Goal: Entertainment & Leisure: Consume media (video, audio)

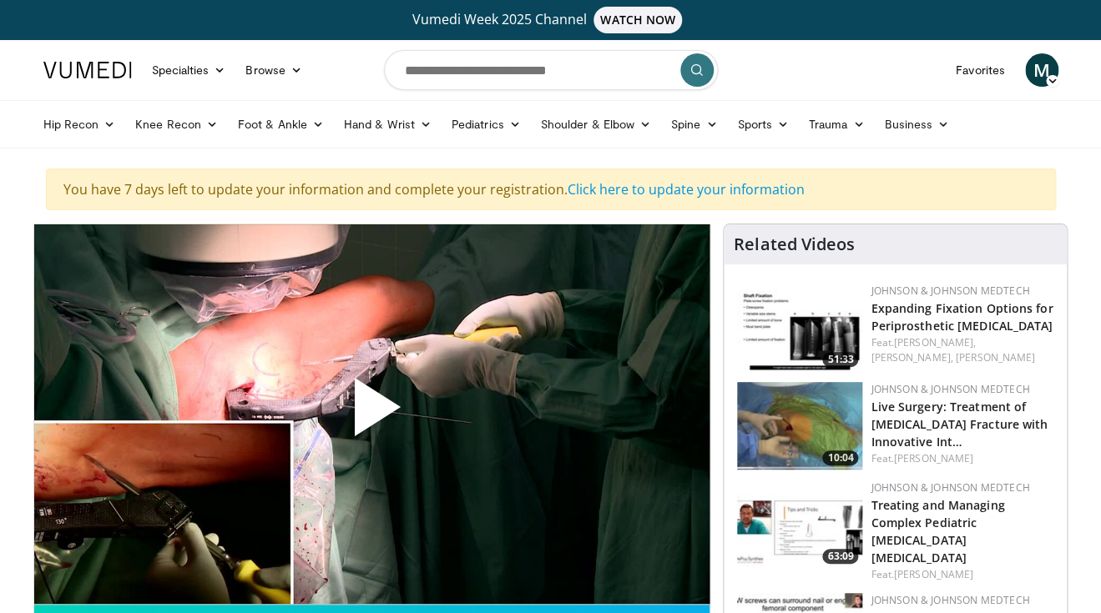
click at [371, 414] on span "Video Player" at bounding box center [371, 414] width 0 height 0
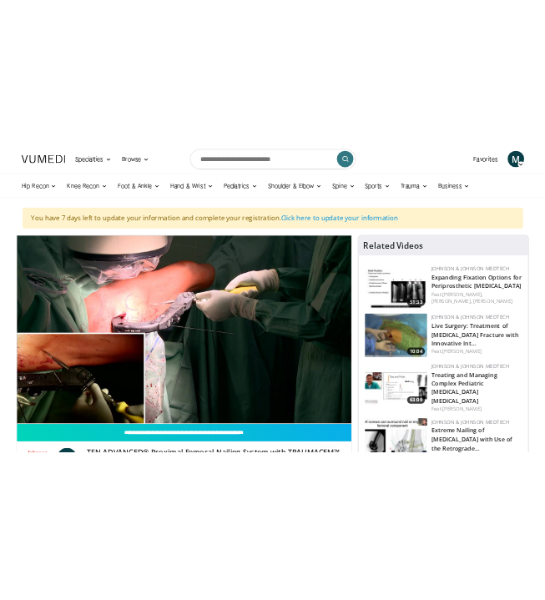
scroll to position [57, 0]
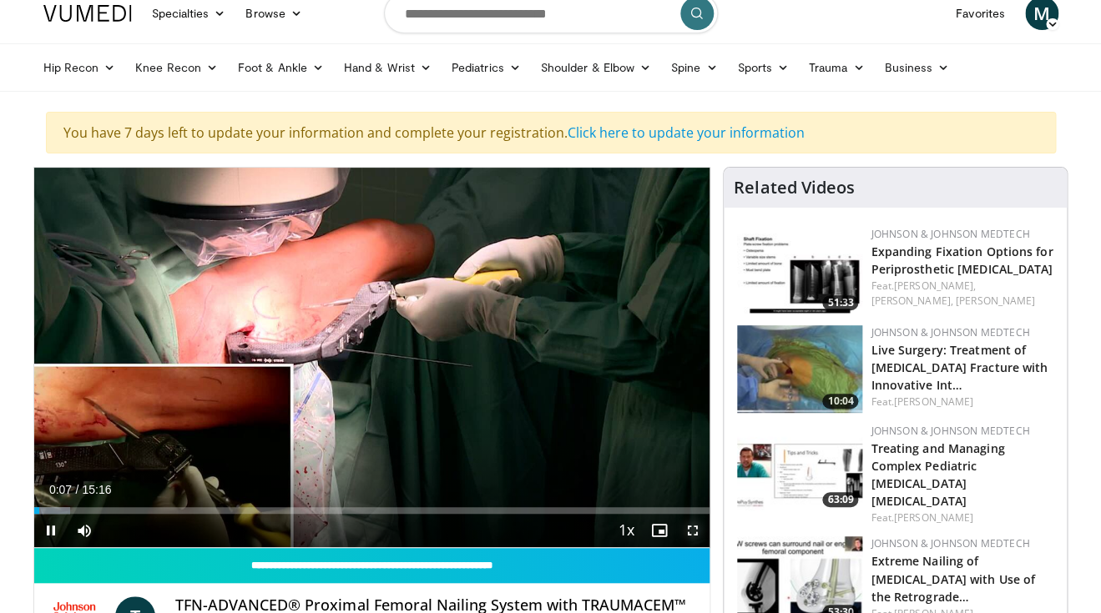
click at [692, 526] on span "Video Player" at bounding box center [692, 530] width 33 height 33
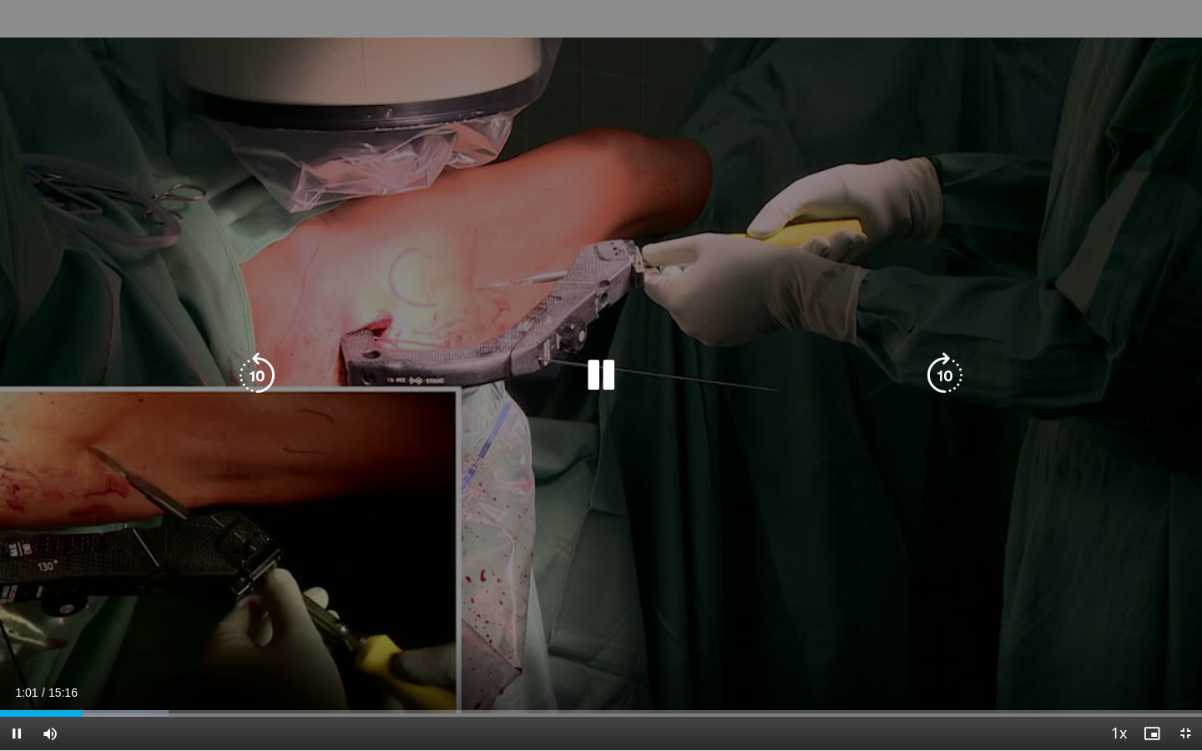
click at [268, 381] on icon "Video Player" at bounding box center [257, 375] width 47 height 47
click at [603, 386] on icon "Video Player" at bounding box center [601, 375] width 47 height 47
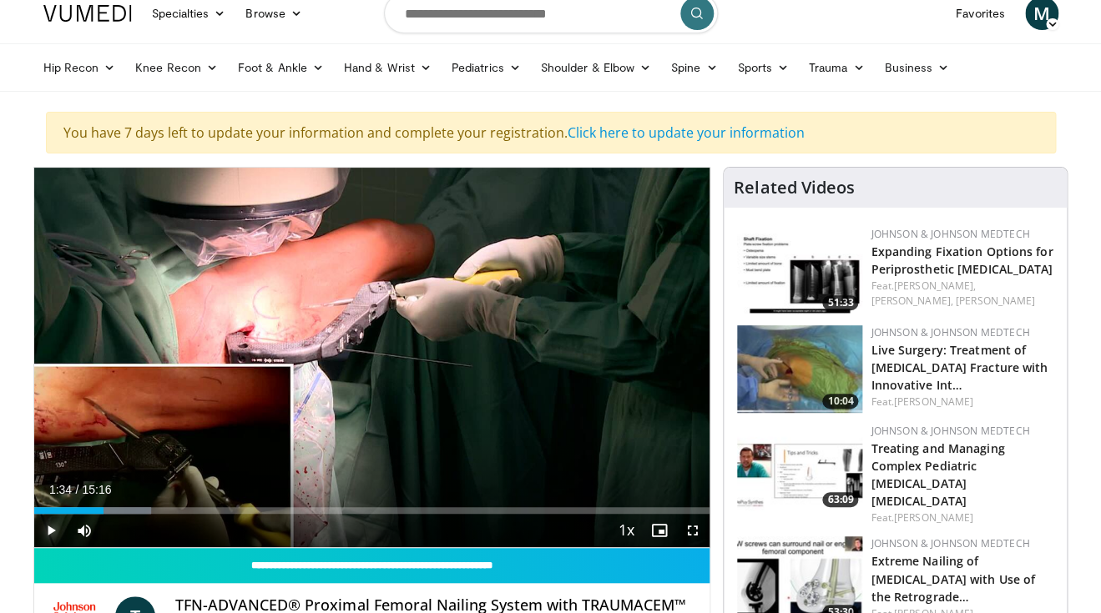
click at [51, 534] on span "Video Player" at bounding box center [50, 530] width 33 height 33
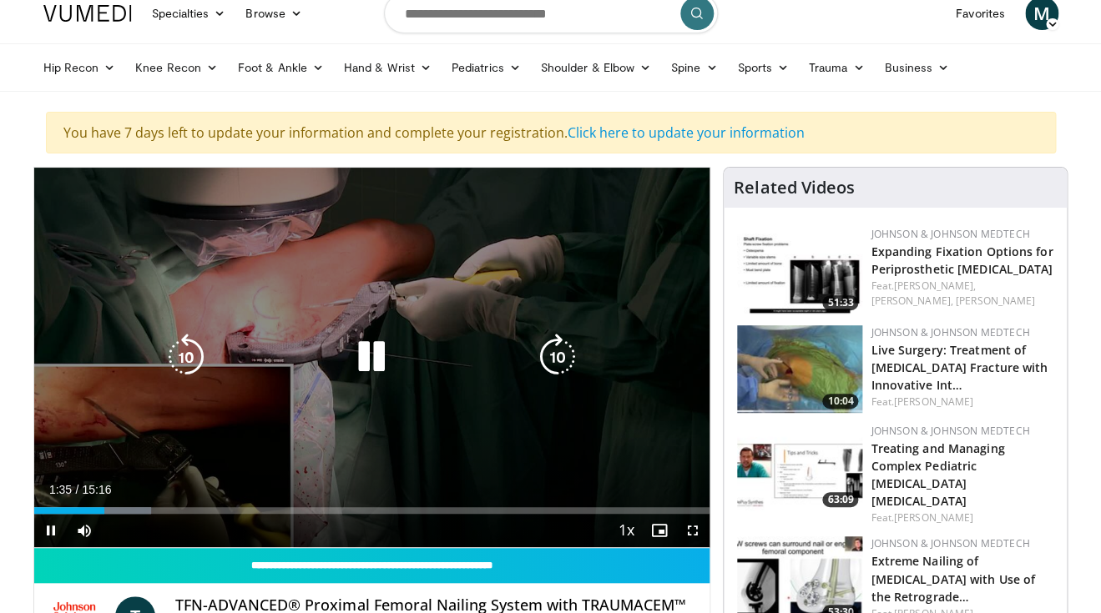
click at [189, 352] on icon "Video Player" at bounding box center [185, 357] width 47 height 47
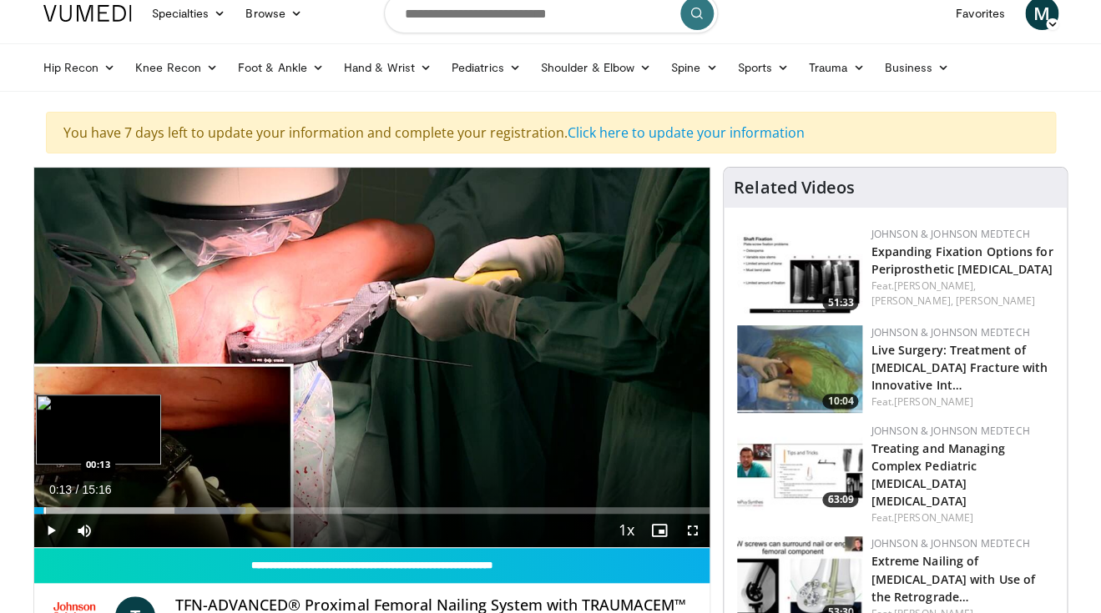
click at [43, 512] on div "00:13" at bounding box center [39, 510] width 10 height 7
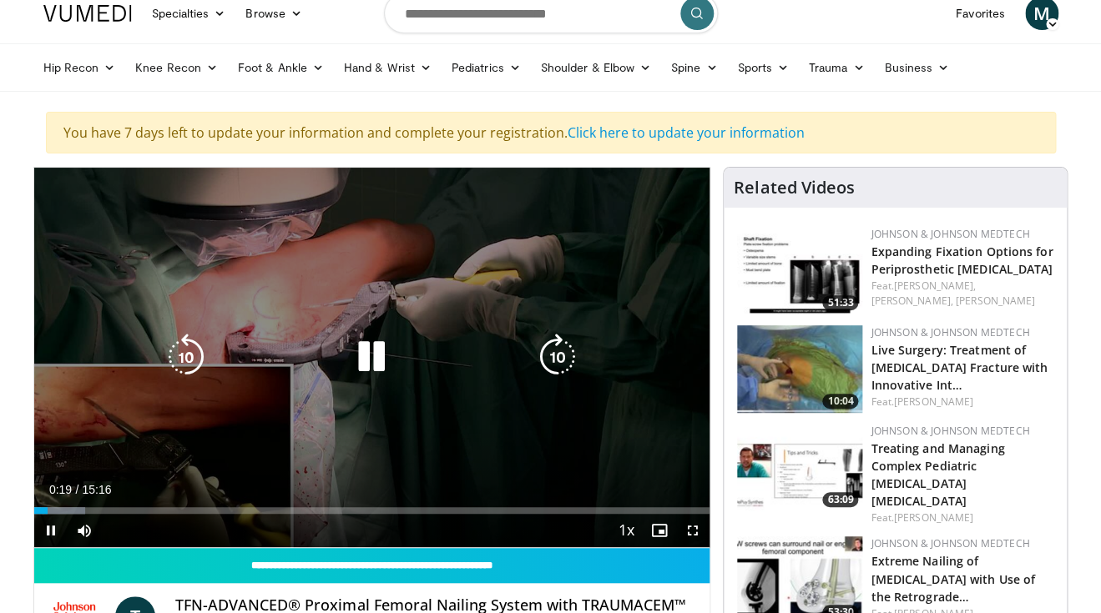
click at [568, 342] on icon "Video Player" at bounding box center [557, 357] width 47 height 47
click at [557, 363] on icon "Video Player" at bounding box center [557, 357] width 47 height 47
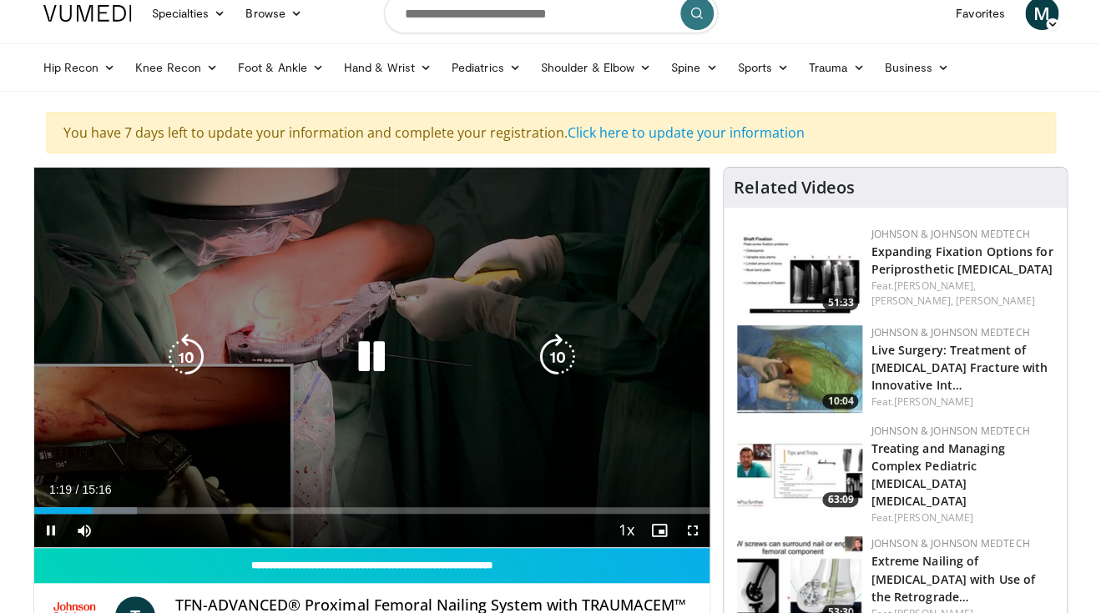
click at [555, 345] on icon "Video Player" at bounding box center [557, 357] width 47 height 47
click at [194, 361] on icon "Video Player" at bounding box center [185, 357] width 47 height 47
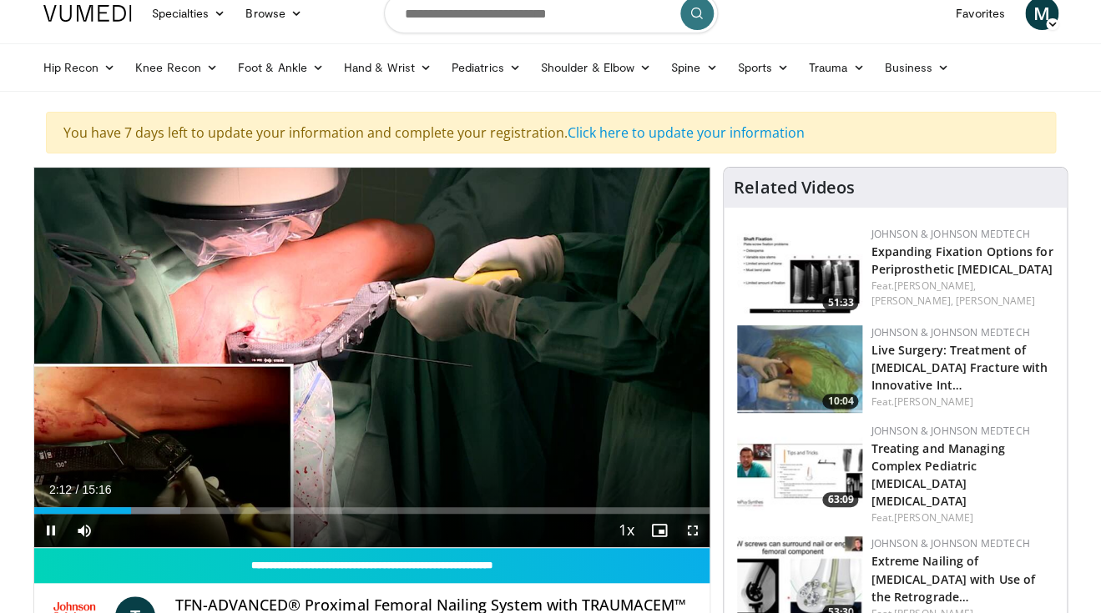
click at [699, 533] on span "Video Player" at bounding box center [692, 530] width 33 height 33
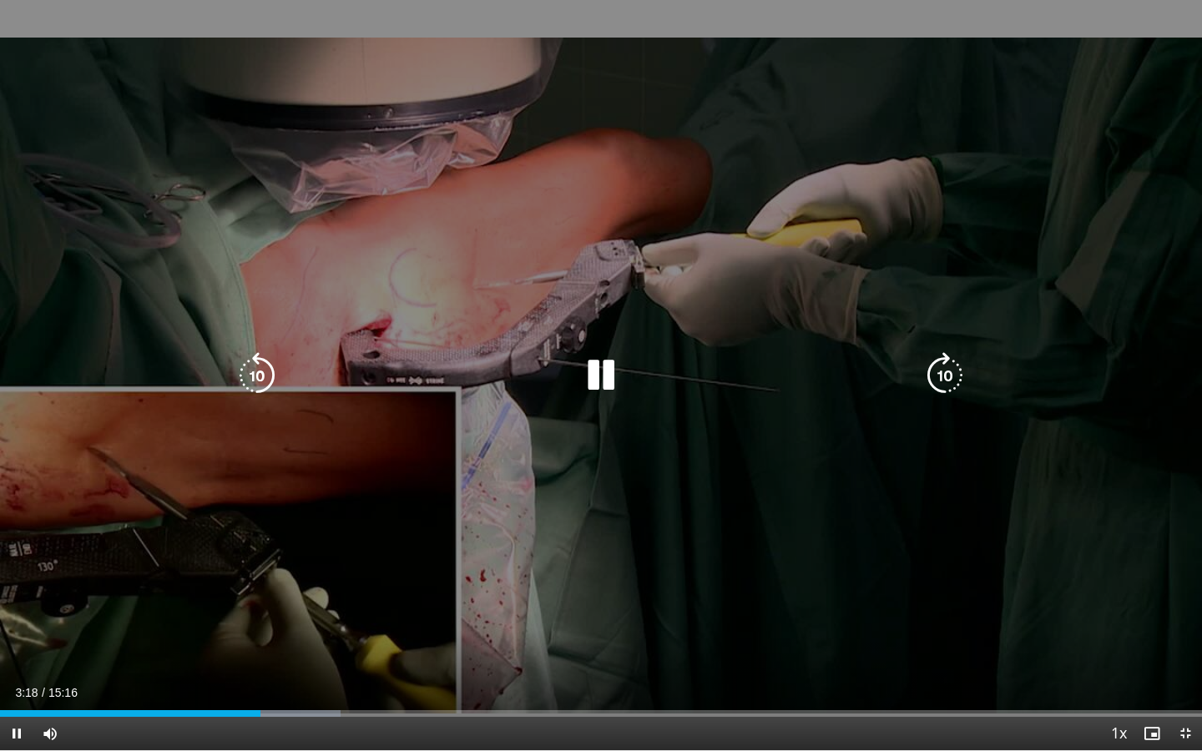
click at [589, 366] on icon "Video Player" at bounding box center [601, 375] width 47 height 47
click at [266, 373] on icon "Video Player" at bounding box center [257, 375] width 47 height 47
click at [270, 376] on icon "Video Player" at bounding box center [257, 375] width 47 height 47
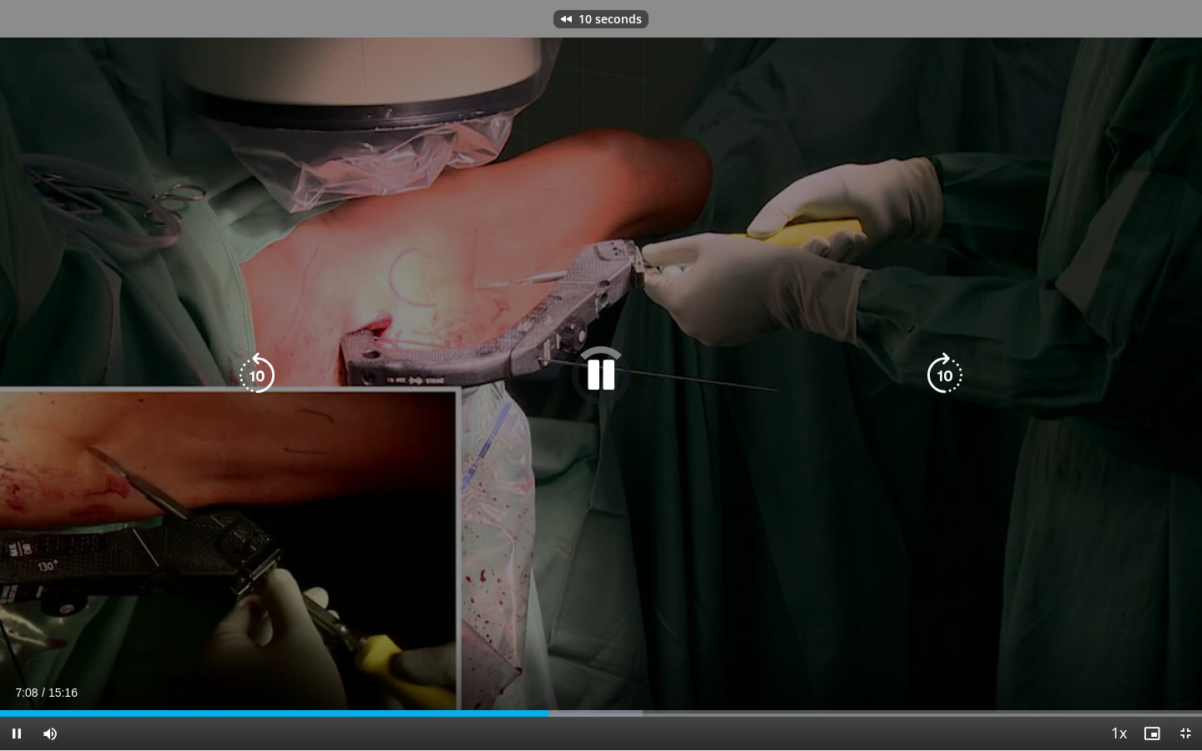
click at [270, 376] on icon "Video Player" at bounding box center [257, 375] width 47 height 47
click at [928, 367] on icon "Video Player" at bounding box center [944, 375] width 47 height 47
click at [260, 367] on icon "Video Player" at bounding box center [257, 375] width 47 height 47
click at [609, 369] on icon "Video Player" at bounding box center [601, 375] width 47 height 47
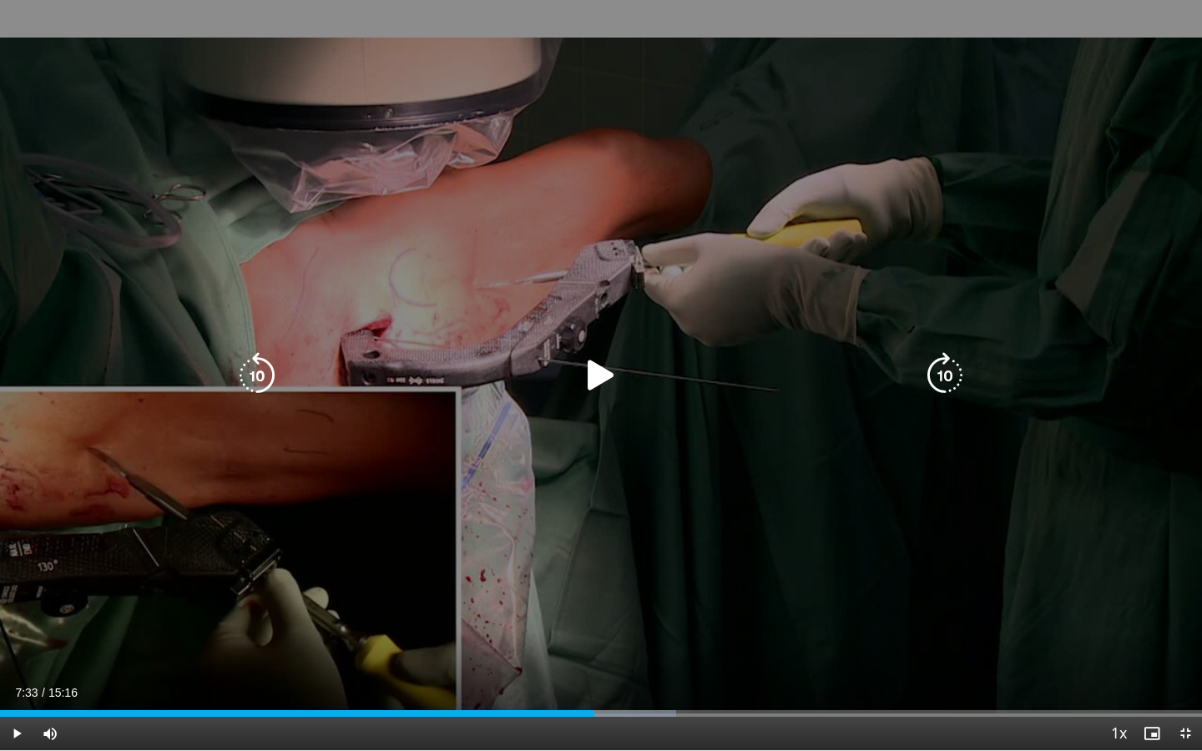
click at [578, 389] on icon "Video Player" at bounding box center [601, 375] width 47 height 47
click at [578, 371] on icon "Video Player" at bounding box center [601, 375] width 47 height 47
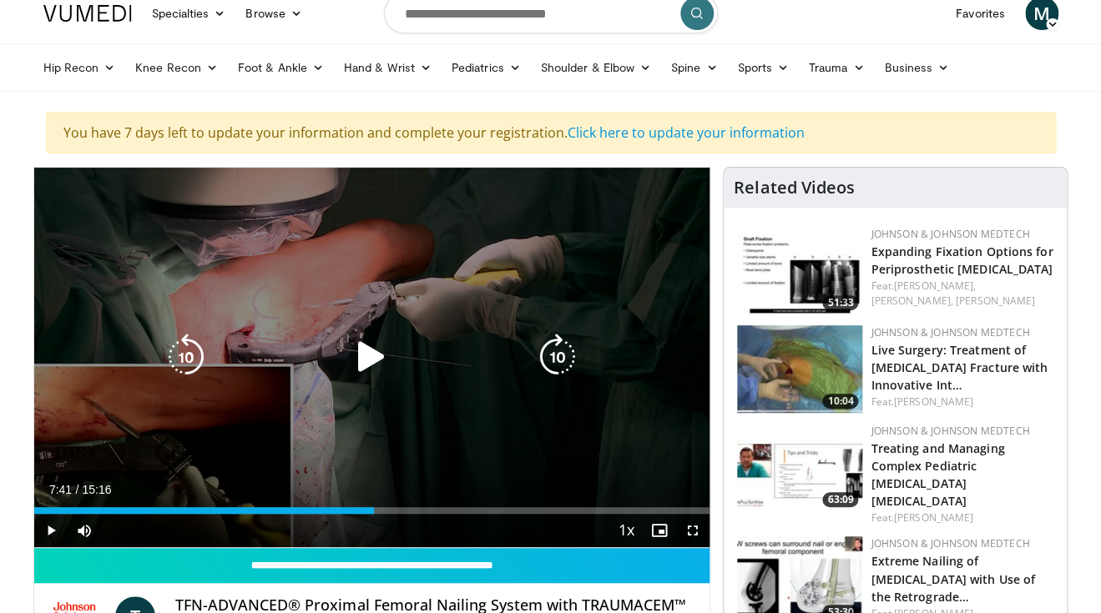
click at [363, 326] on div "10 seconds Tap to unmute" at bounding box center [372, 358] width 676 height 380
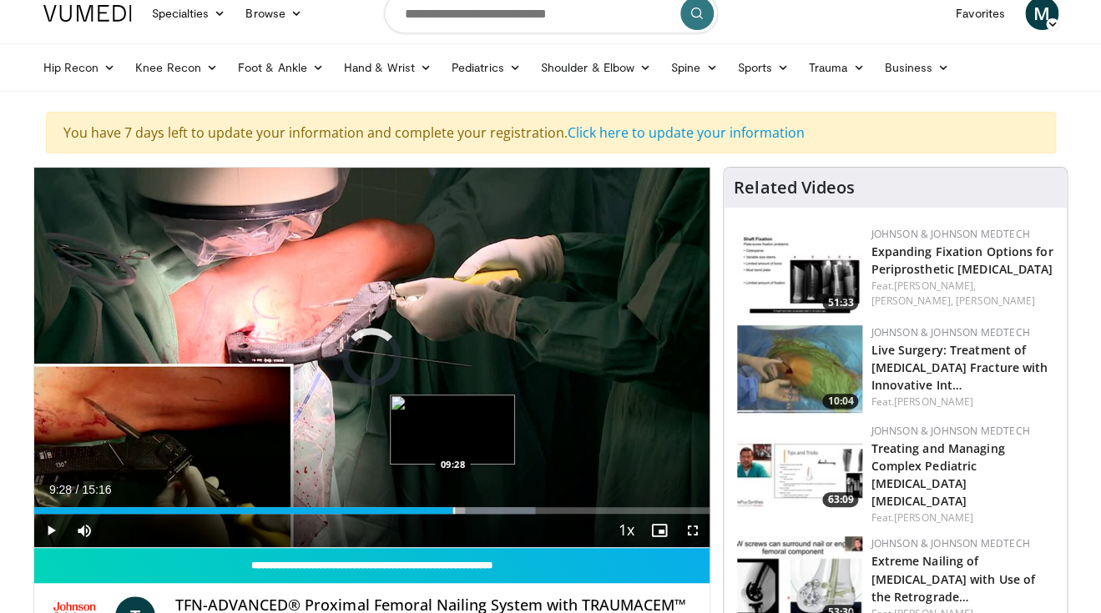
click at [453, 508] on div "Progress Bar" at bounding box center [454, 510] width 2 height 7
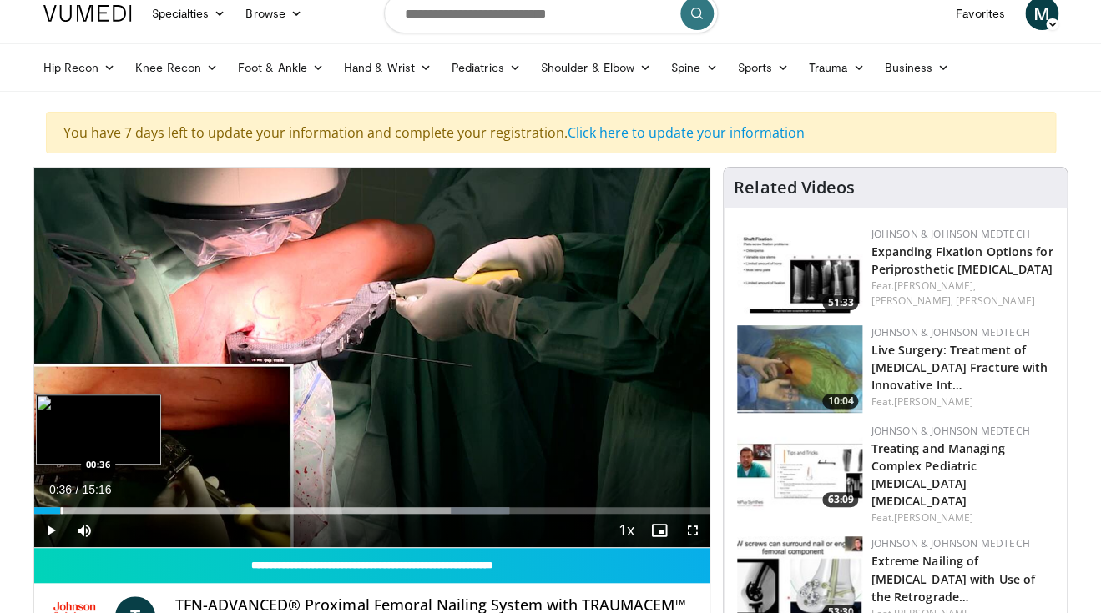
click at [60, 513] on div "09:44" at bounding box center [47, 510] width 27 height 7
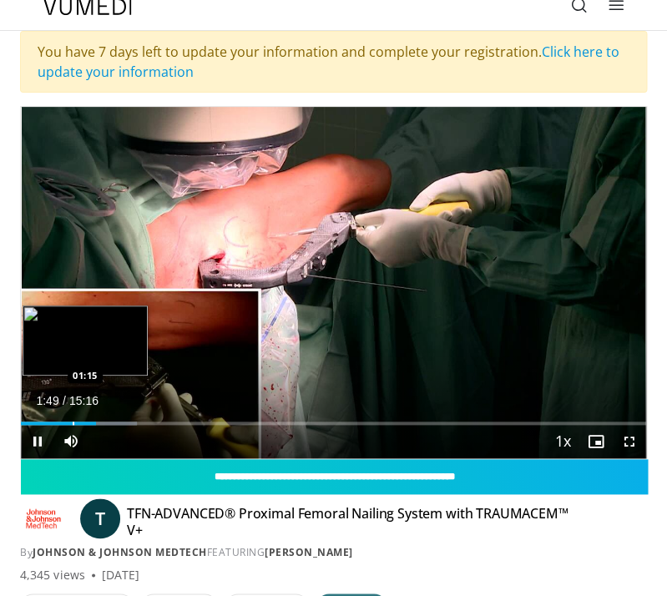
click at [73, 422] on div "Progress Bar" at bounding box center [74, 423] width 2 height 3
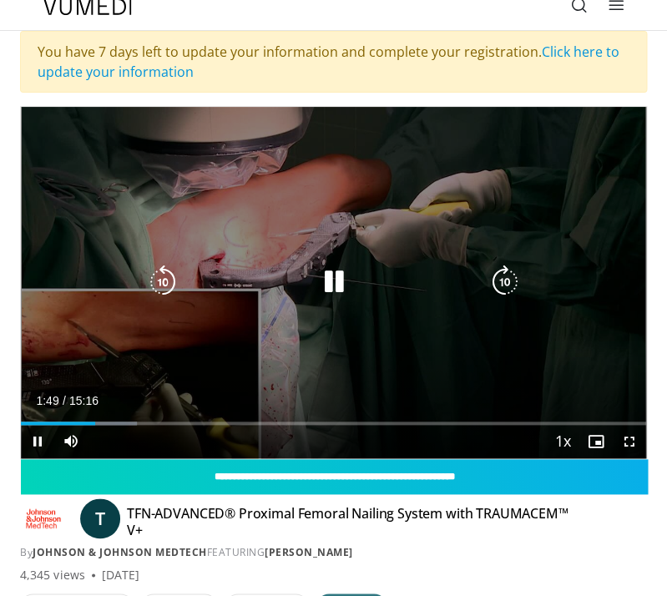
click at [331, 281] on icon "Video Player" at bounding box center [332, 281] width 33 height 33
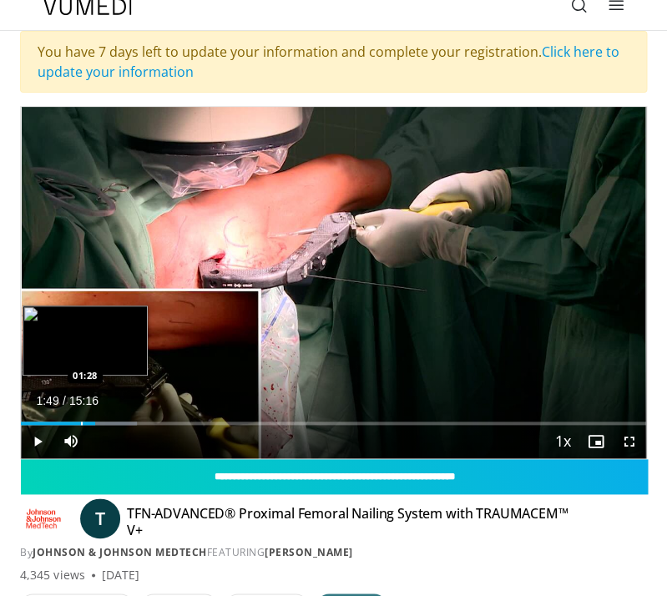
click at [81, 421] on div "Loaded : 18.54% 01:49 01:28" at bounding box center [333, 417] width 625 height 16
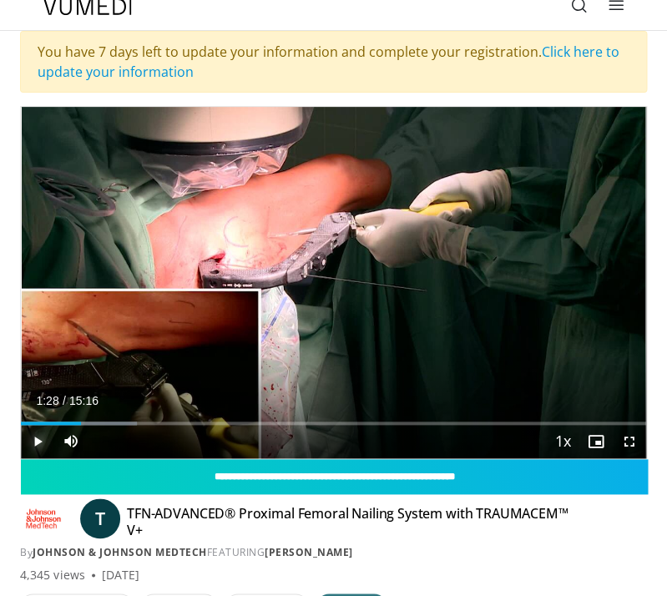
click at [47, 435] on span "Video Player" at bounding box center [37, 441] width 33 height 33
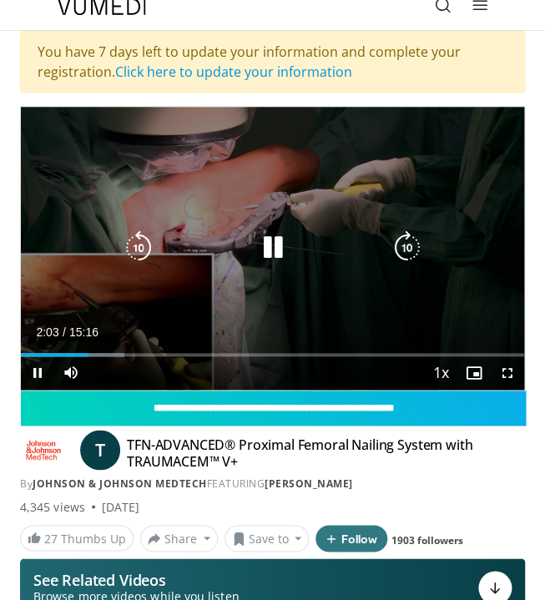
click at [143, 245] on icon "Video Player" at bounding box center [138, 247] width 33 height 33
click at [146, 250] on icon "Video Player" at bounding box center [138, 247] width 33 height 33
click at [143, 255] on icon "Video Player" at bounding box center [138, 247] width 33 height 33
click at [135, 249] on icon "Video Player" at bounding box center [138, 247] width 33 height 33
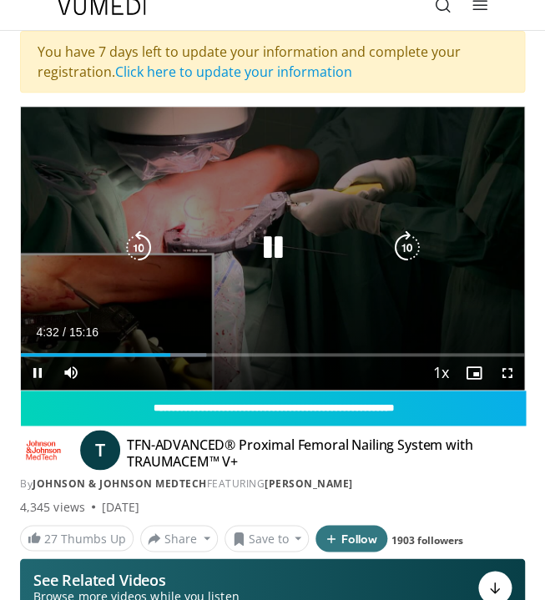
click at [278, 230] on div "10 seconds Tap to unmute" at bounding box center [272, 248] width 503 height 283
click at [270, 255] on icon "Video Player" at bounding box center [271, 247] width 33 height 33
click at [146, 246] on icon "Video Player" at bounding box center [138, 247] width 33 height 33
click at [132, 259] on icon "Video Player" at bounding box center [138, 247] width 33 height 33
click at [142, 250] on icon "Video Player" at bounding box center [138, 247] width 33 height 33
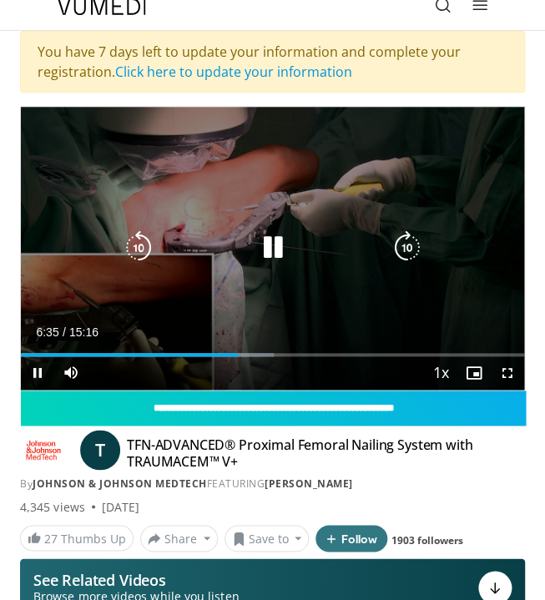
click at [139, 246] on icon "Video Player" at bounding box center [138, 247] width 33 height 33
click at [144, 238] on icon "Video Player" at bounding box center [138, 247] width 33 height 33
click at [141, 250] on icon "Video Player" at bounding box center [138, 247] width 33 height 33
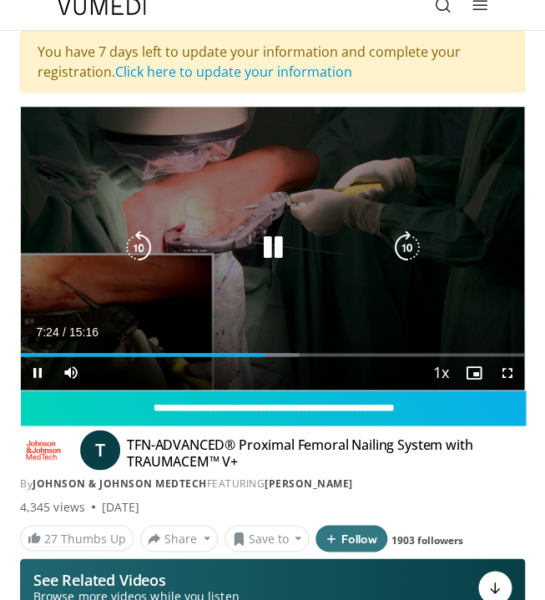
click at [245, 230] on div "10 seconds Tap to unmute" at bounding box center [272, 248] width 503 height 283
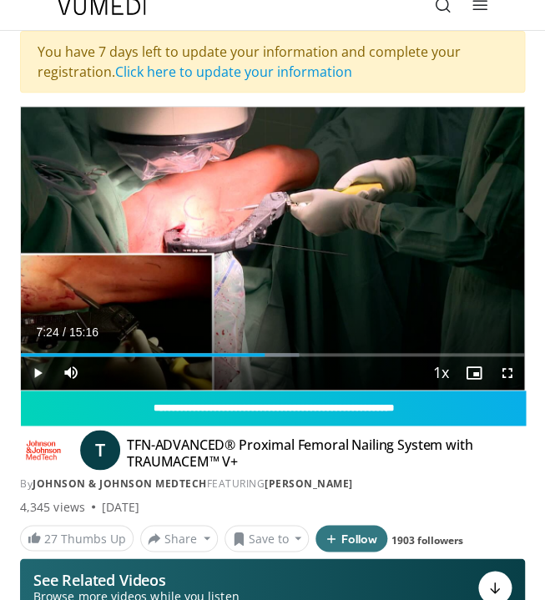
click at [41, 372] on span "Video Player" at bounding box center [37, 372] width 33 height 33
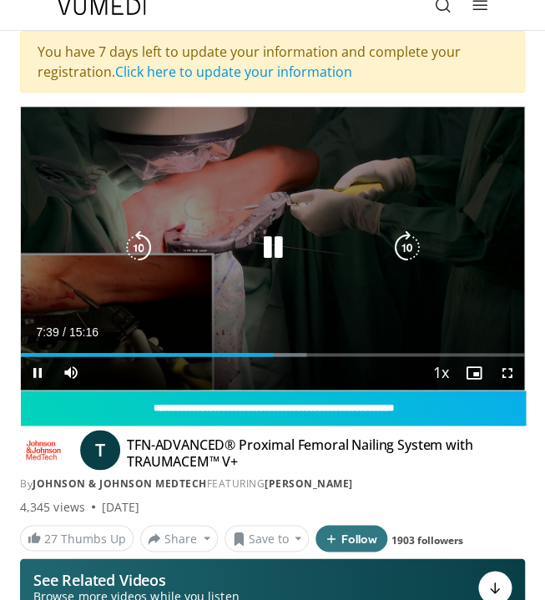
click at [140, 252] on icon "Video Player" at bounding box center [138, 247] width 33 height 33
click at [134, 249] on icon "Video Player" at bounding box center [138, 247] width 33 height 33
click at [140, 251] on icon "Video Player" at bounding box center [138, 247] width 33 height 33
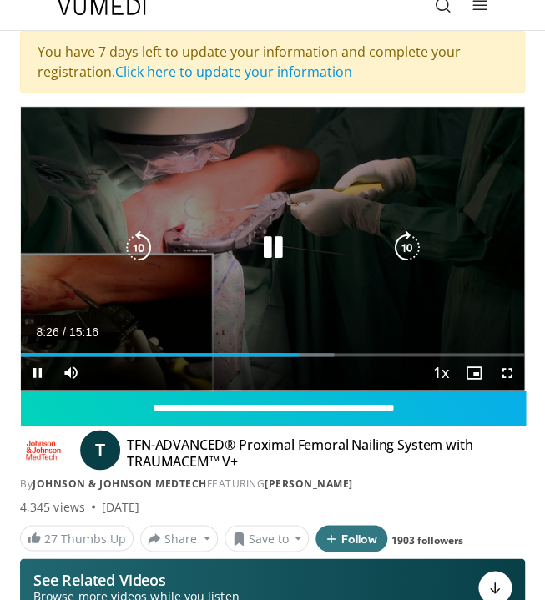
click at [127, 255] on icon "Video Player" at bounding box center [138, 247] width 33 height 33
click at [134, 255] on icon "Video Player" at bounding box center [138, 247] width 33 height 33
click at [136, 242] on icon "Video Player" at bounding box center [138, 247] width 33 height 33
click at [139, 255] on icon "Video Player" at bounding box center [138, 247] width 33 height 33
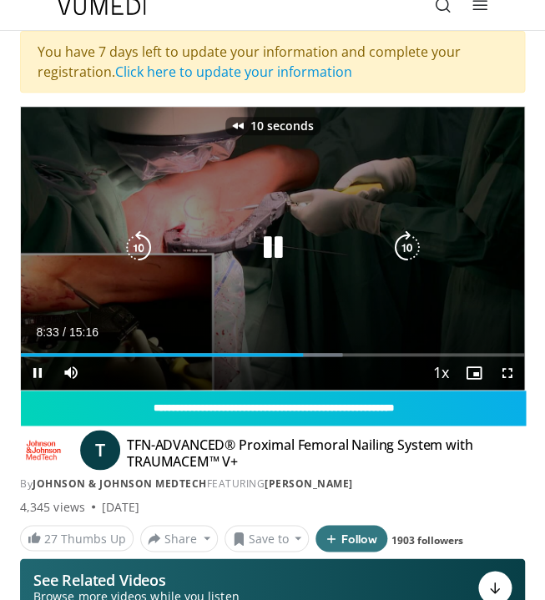
click at [139, 255] on icon "Video Player" at bounding box center [138, 247] width 33 height 33
click at [136, 255] on icon "Video Player" at bounding box center [138, 247] width 33 height 33
click at [131, 248] on icon "Video Player" at bounding box center [138, 247] width 33 height 33
click at [142, 246] on icon "Video Player" at bounding box center [138, 247] width 33 height 33
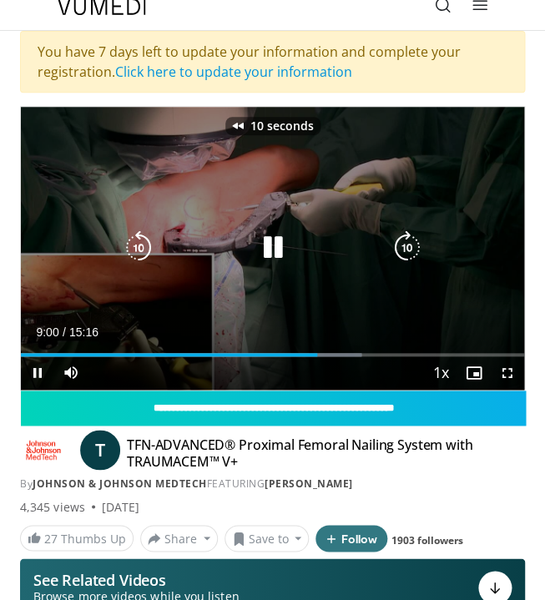
click at [142, 246] on icon "Video Player" at bounding box center [138, 247] width 33 height 33
click at [256, 258] on icon "Video Player" at bounding box center [271, 247] width 33 height 33
click at [136, 247] on icon "Video Player" at bounding box center [138, 247] width 33 height 33
click at [264, 256] on icon "Video Player" at bounding box center [271, 247] width 33 height 33
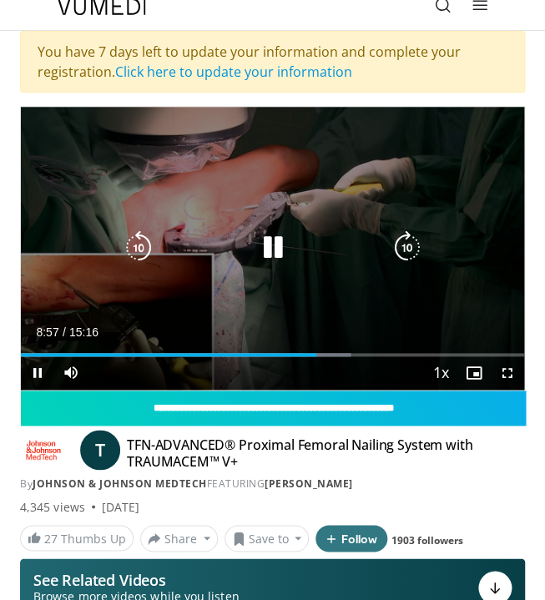
click at [135, 240] on icon "Video Player" at bounding box center [138, 247] width 33 height 33
click at [268, 245] on icon "Video Player" at bounding box center [271, 247] width 33 height 33
click at [259, 244] on icon "Video Player" at bounding box center [271, 247] width 33 height 33
click at [142, 246] on icon "Video Player" at bounding box center [138, 247] width 33 height 33
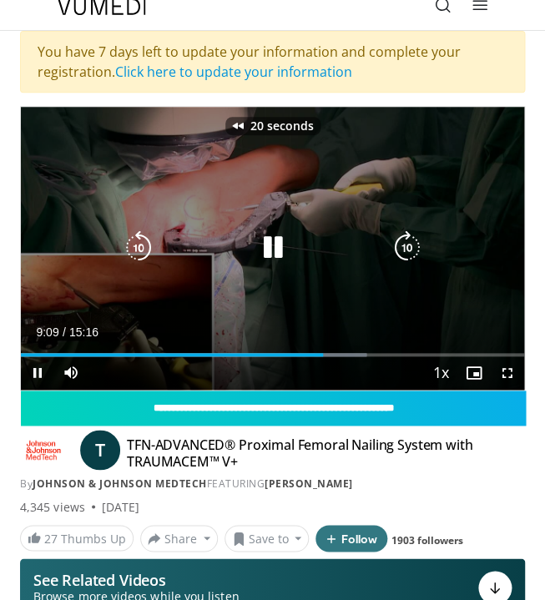
click at [142, 246] on icon "Video Player" at bounding box center [138, 247] width 33 height 33
click at [140, 245] on icon "Video Player" at bounding box center [138, 247] width 33 height 33
click at [123, 245] on icon "Video Player" at bounding box center [138, 247] width 33 height 33
click at [133, 235] on icon "Video Player" at bounding box center [138, 247] width 33 height 33
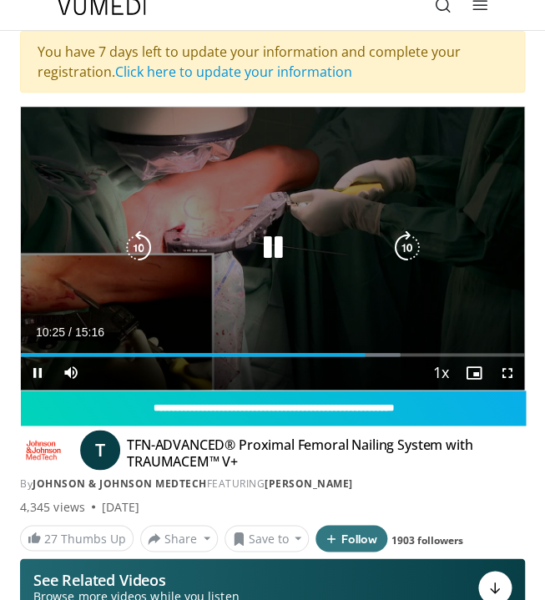
click at [119, 250] on div "10 seconds Tap to unmute" at bounding box center [272, 248] width 503 height 283
click at [125, 250] on icon "Video Player" at bounding box center [138, 247] width 33 height 33
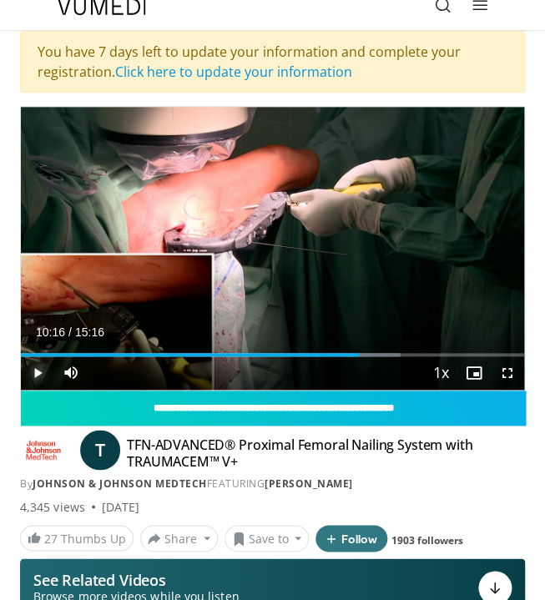
click at [37, 374] on span "Video Player" at bounding box center [37, 372] width 33 height 33
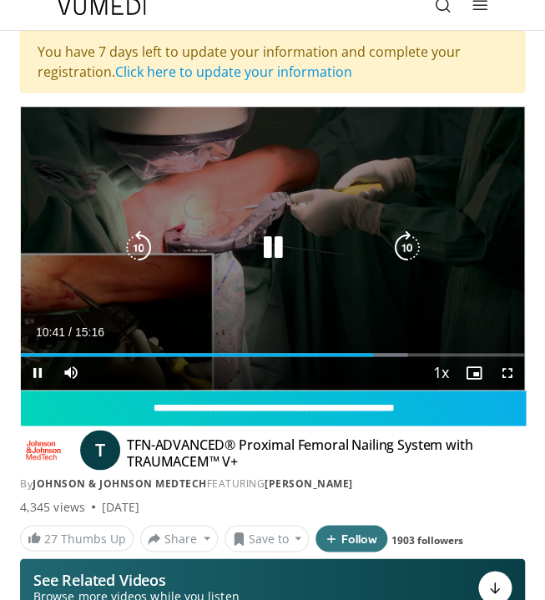
click at [144, 245] on icon "Video Player" at bounding box center [138, 247] width 33 height 33
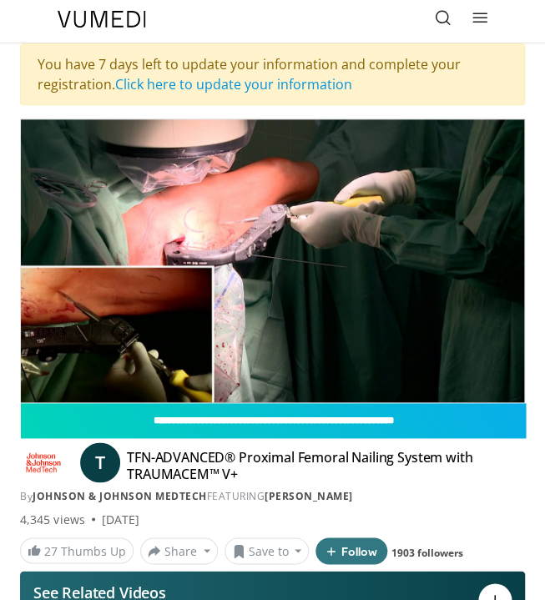
scroll to position [0, 0]
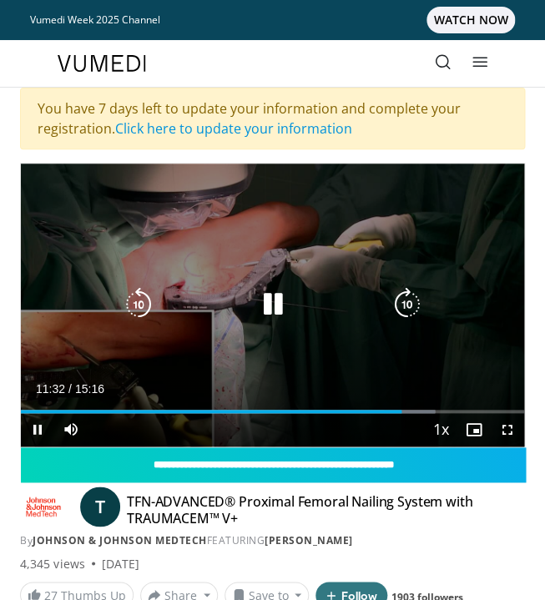
click at [406, 305] on icon "Video Player" at bounding box center [406, 304] width 33 height 33
click at [409, 305] on icon "Video Player" at bounding box center [406, 304] width 33 height 33
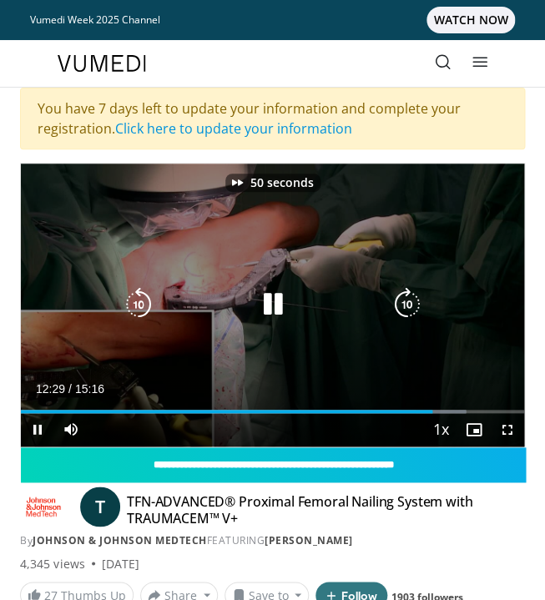
click at [409, 305] on icon "Video Player" at bounding box center [406, 304] width 33 height 33
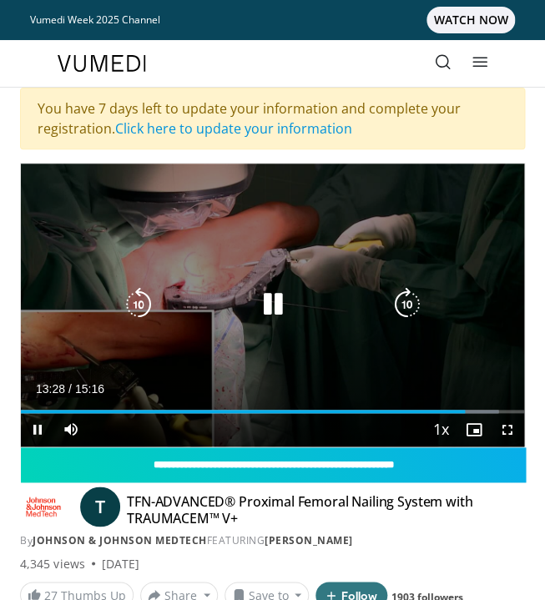
click at [401, 294] on icon "Video Player" at bounding box center [406, 304] width 33 height 33
click at [134, 310] on icon "Video Player" at bounding box center [138, 304] width 33 height 33
click at [275, 301] on icon "Video Player" at bounding box center [271, 304] width 33 height 33
click at [258, 295] on icon "Video Player" at bounding box center [271, 304] width 33 height 33
click at [134, 305] on icon "Video Player" at bounding box center [138, 304] width 33 height 33
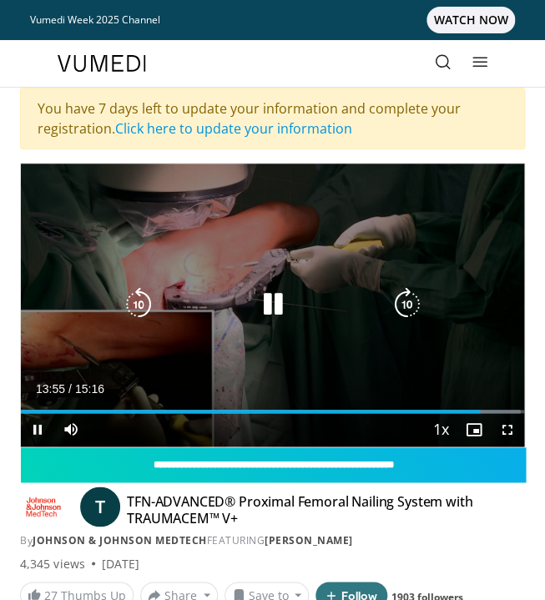
click at [146, 299] on icon "Video Player" at bounding box center [138, 304] width 33 height 33
click at [143, 305] on icon "Video Player" at bounding box center [138, 304] width 33 height 33
click at [137, 303] on icon "Video Player" at bounding box center [138, 304] width 33 height 33
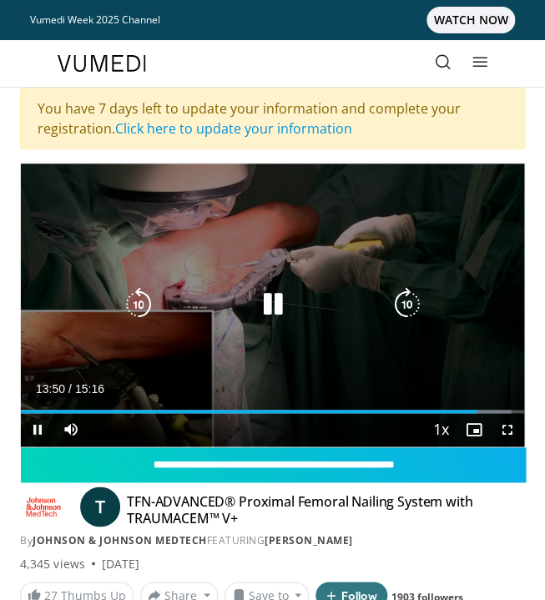
click at [142, 298] on icon "Video Player" at bounding box center [138, 304] width 33 height 33
click at [122, 306] on div "20 seconds Tap to unmute" at bounding box center [272, 305] width 503 height 283
click at [142, 309] on icon "Video Player" at bounding box center [138, 304] width 33 height 33
click at [265, 302] on icon "Video Player" at bounding box center [271, 304] width 33 height 33
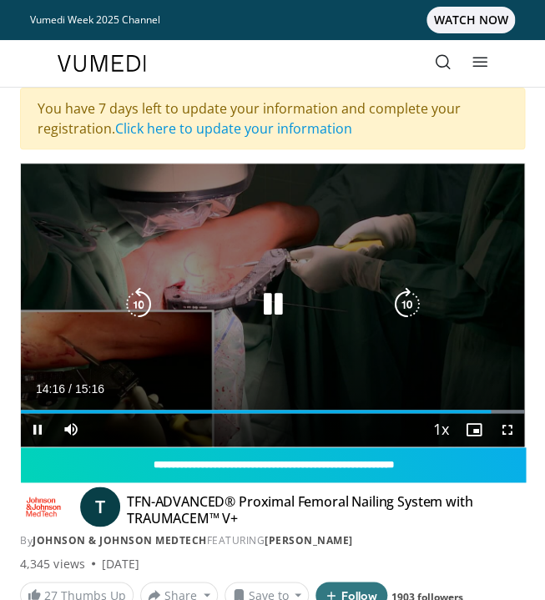
click at [135, 311] on icon "Video Player" at bounding box center [138, 304] width 33 height 33
